Goal: Information Seeking & Learning: Learn about a topic

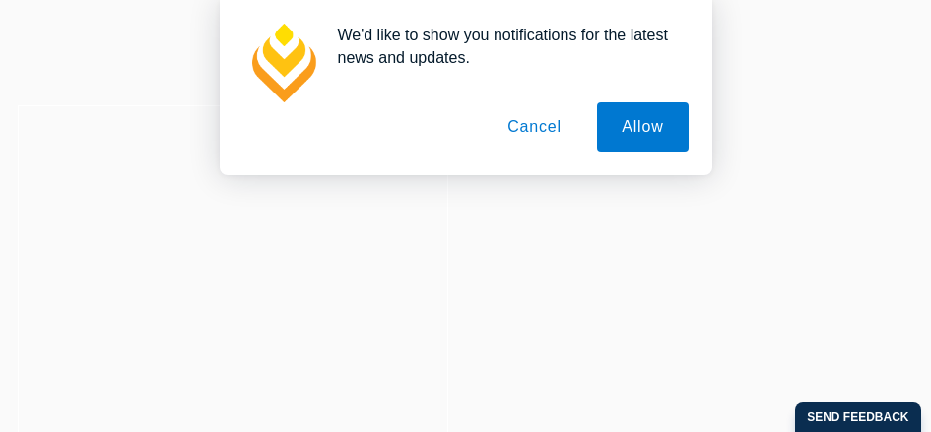
click at [536, 124] on button "Cancel" at bounding box center [534, 126] width 103 height 49
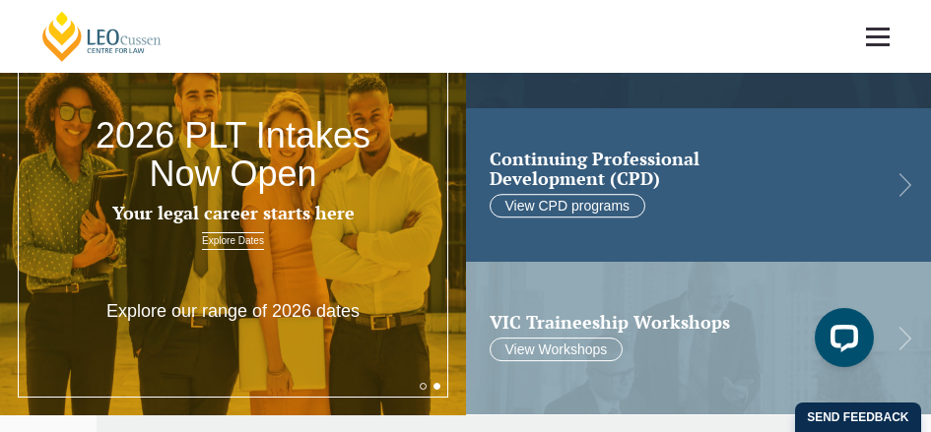
scroll to position [137, 0]
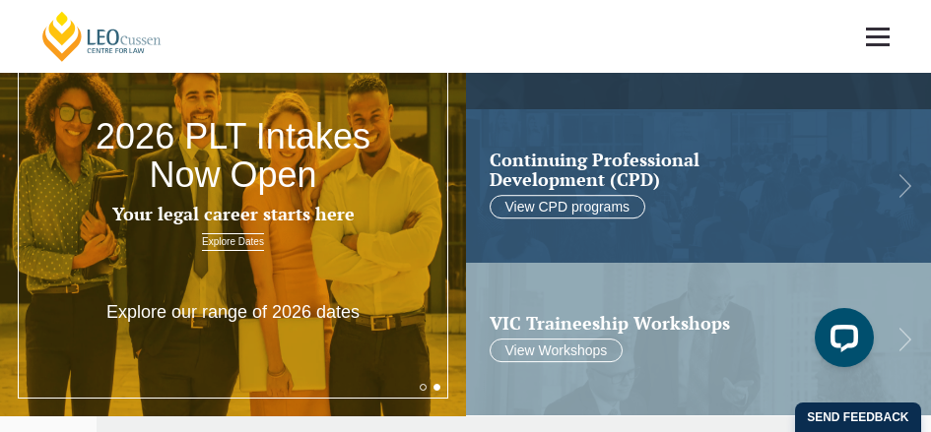
click at [434, 386] on button "2" at bounding box center [436, 387] width 7 height 7
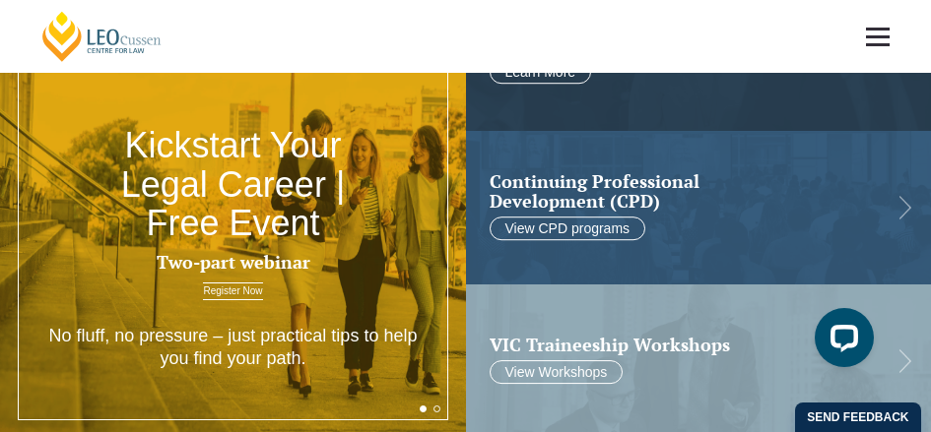
scroll to position [116, 0]
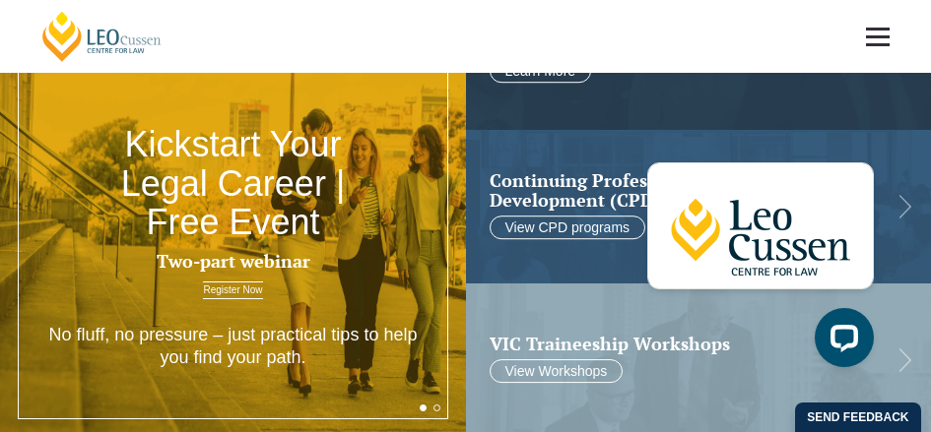
click at [430, 405] on ul "1 2" at bounding box center [430, 408] width 21 height 7
click at [417, 406] on div "No fluff, no pressure – just practical tips to help you find your path." at bounding box center [233, 387] width 466 height 126
click at [420, 407] on button "1" at bounding box center [423, 408] width 7 height 7
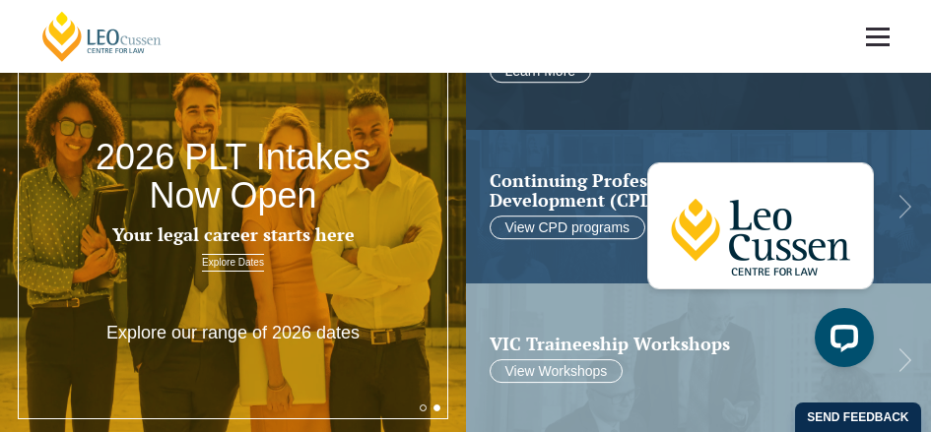
click at [430, 404] on div "Explore our range of 2026 dates" at bounding box center [233, 373] width 466 height 102
click at [420, 406] on button "1" at bounding box center [423, 408] width 7 height 7
click at [441, 410] on div "Explore our range of 2026 dates" at bounding box center [233, 373] width 466 height 102
click at [435, 410] on button "2" at bounding box center [436, 408] width 7 height 7
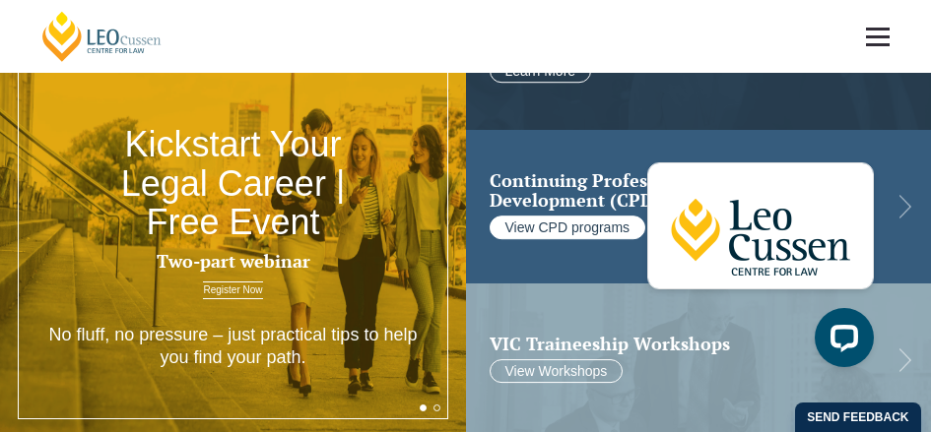
click at [562, 222] on link "View CPD programs" at bounding box center [568, 228] width 157 height 24
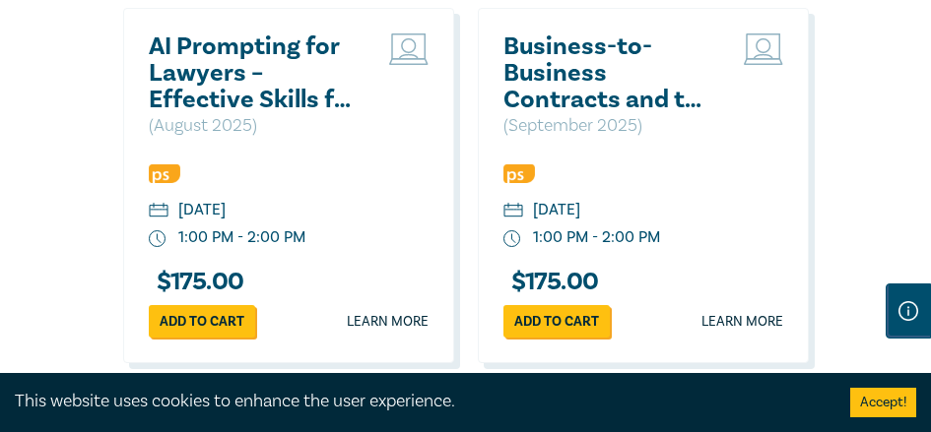
scroll to position [2046, 0]
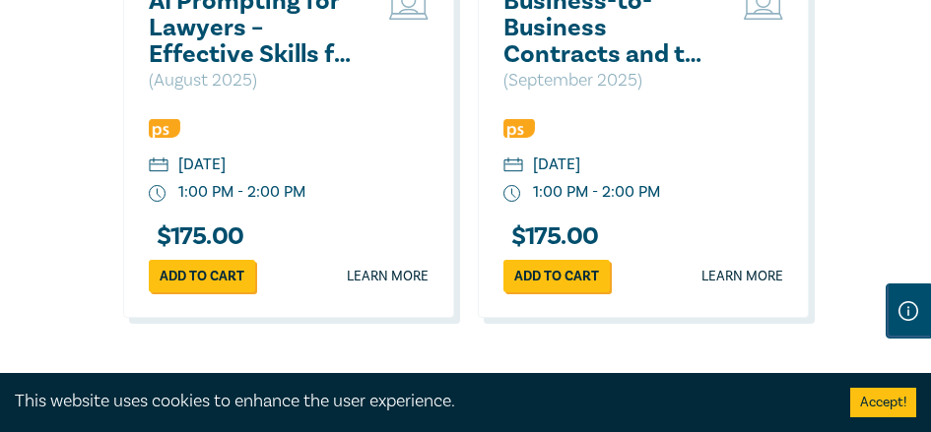
click at [226, 65] on h2 "AI Prompting for Lawyers – Effective Skills for Legal Practice" at bounding box center [255, 28] width 212 height 80
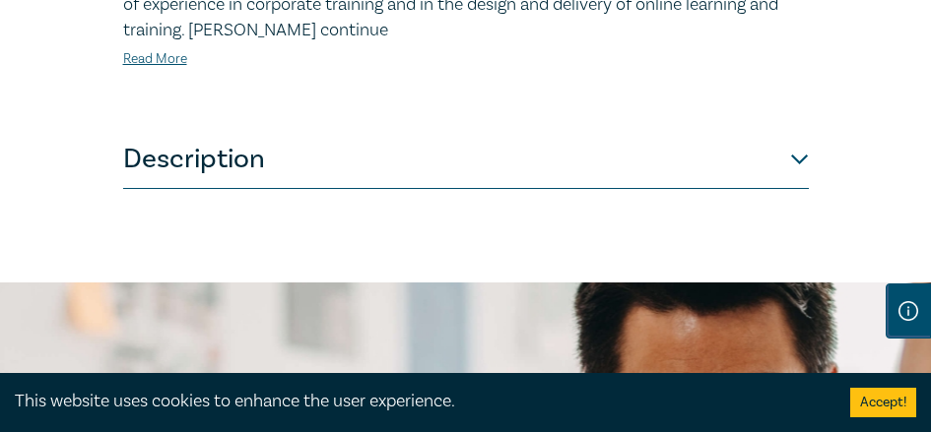
scroll to position [1461, 0]
click at [800, 158] on button "Description" at bounding box center [466, 158] width 686 height 59
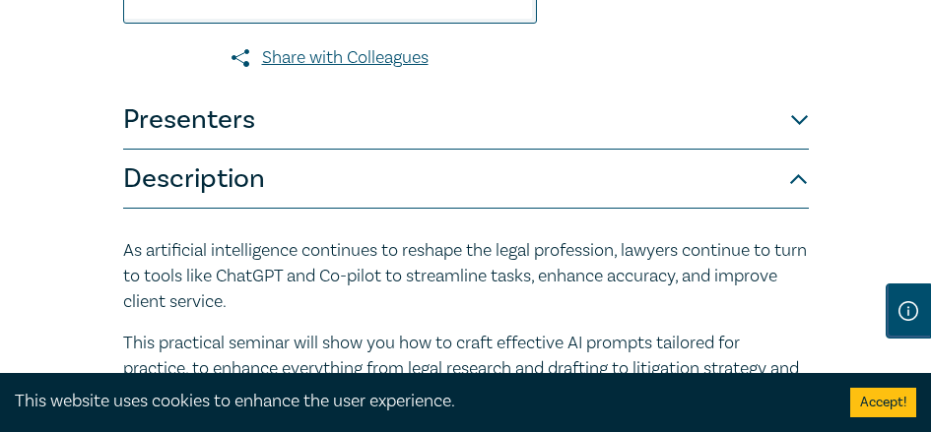
scroll to position [1137, 0]
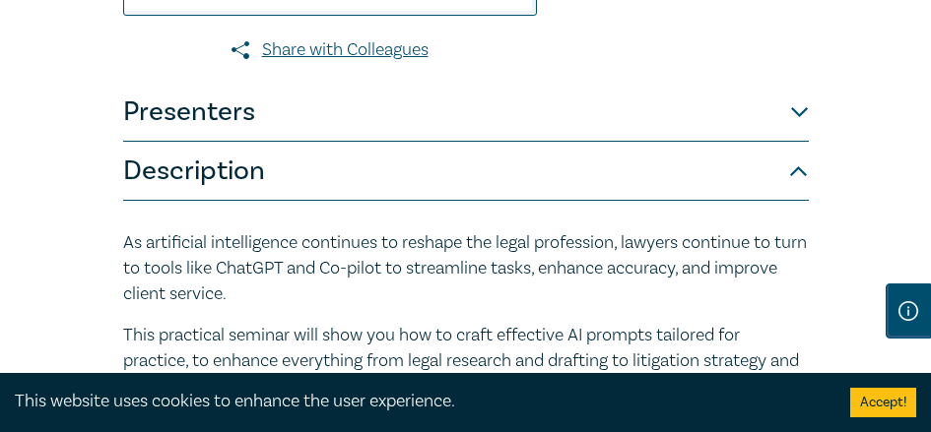
click at [800, 111] on button "Presenters" at bounding box center [466, 112] width 686 height 59
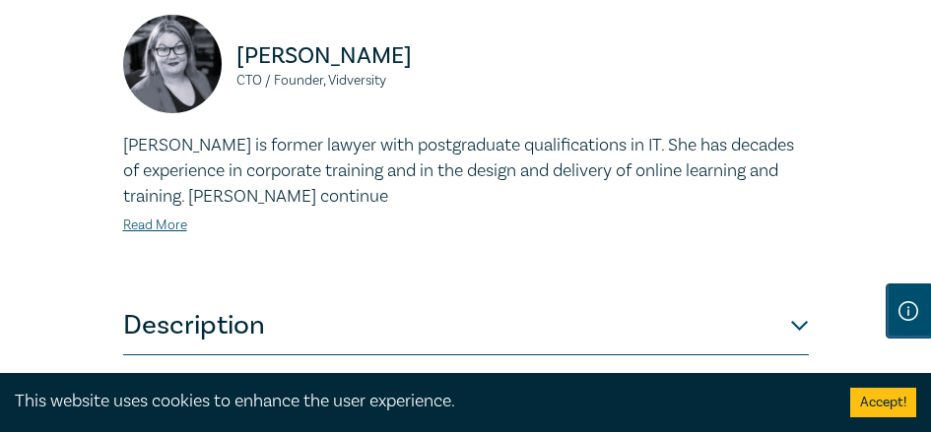
scroll to position [1294, 0]
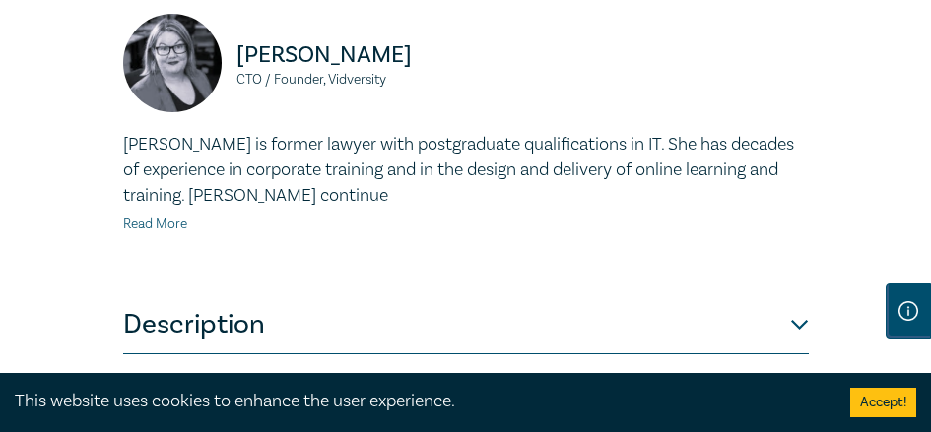
click at [178, 222] on link "Read More" at bounding box center [155, 225] width 64 height 18
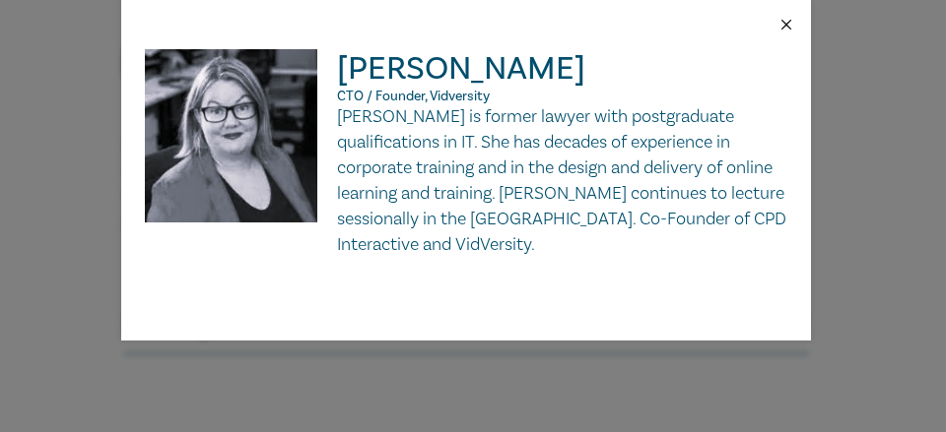
click at [789, 20] on button "Close" at bounding box center [786, 25] width 18 height 18
